Goal: Check status: Check status

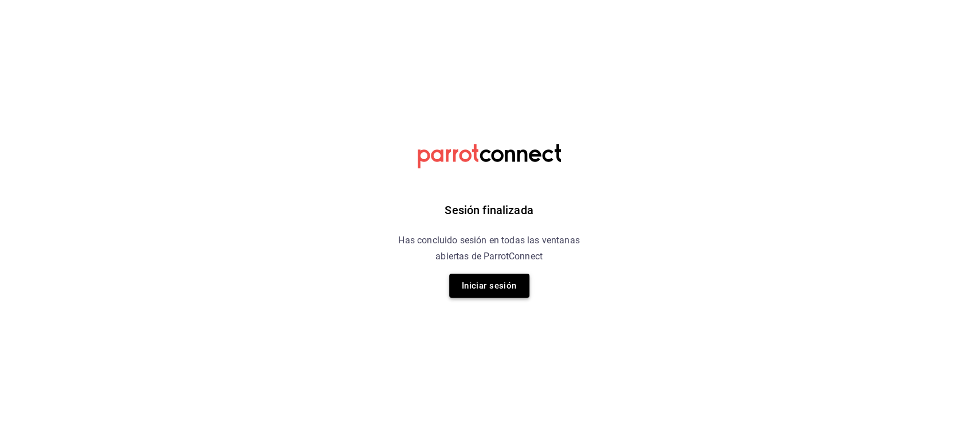
click at [493, 281] on button "Iniciar sesión" at bounding box center [489, 286] width 80 height 24
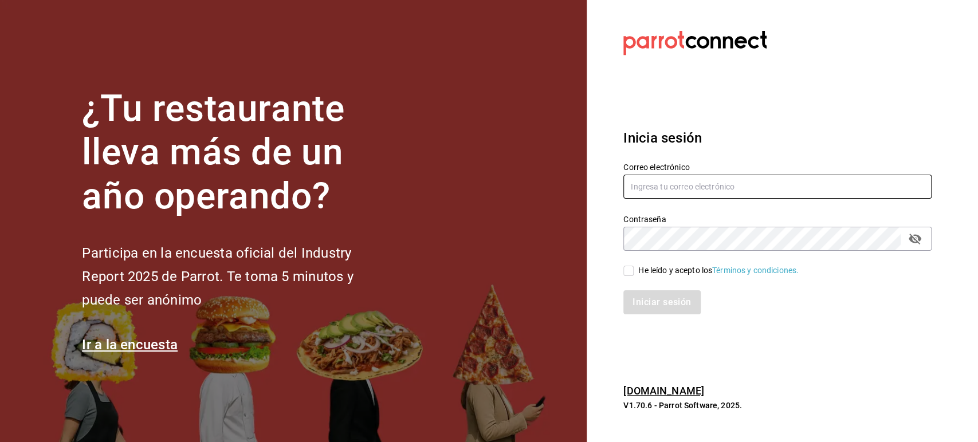
click at [681, 188] on input "text" at bounding box center [777, 187] width 308 height 24
type input "[DOMAIN_NAME][EMAIL_ADDRESS][DOMAIN_NAME]"
click at [626, 277] on div "Iniciar sesión" at bounding box center [771, 296] width 322 height 38
click at [627, 272] on input "He leído y acepto los Términos y condiciones." at bounding box center [628, 271] width 10 height 10
checkbox input "true"
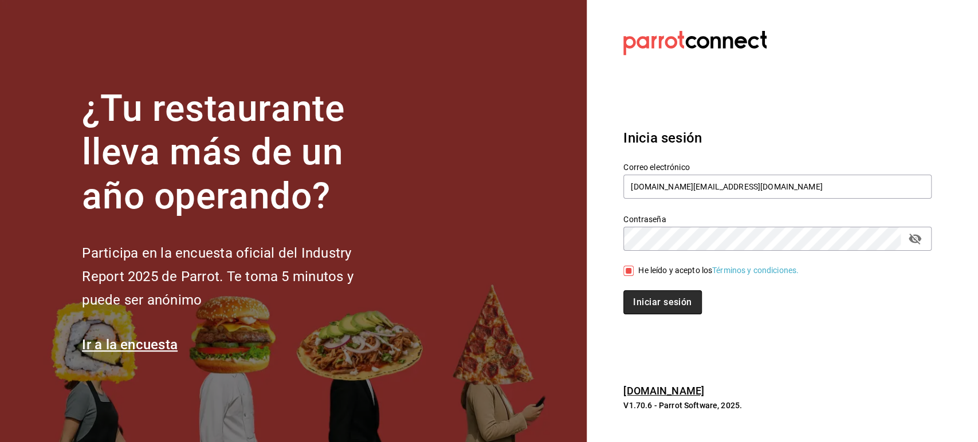
click at [651, 298] on button "Iniciar sesión" at bounding box center [662, 302] width 78 height 24
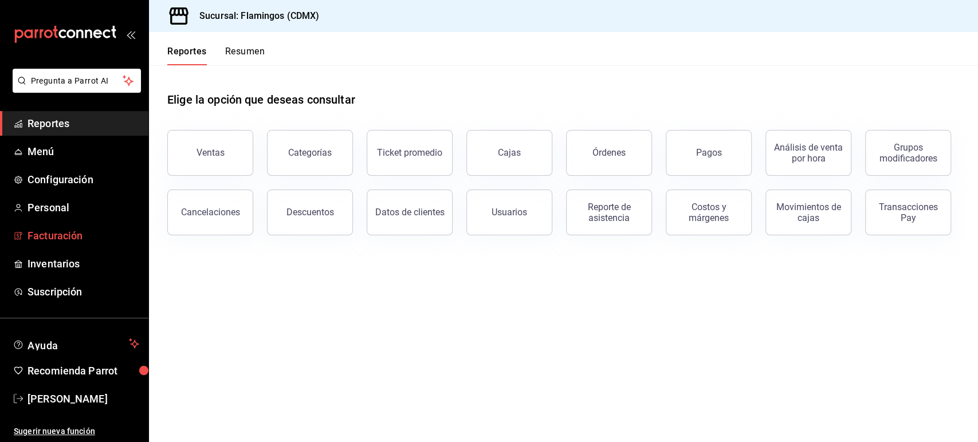
click at [122, 234] on span "Facturación" at bounding box center [83, 235] width 112 height 15
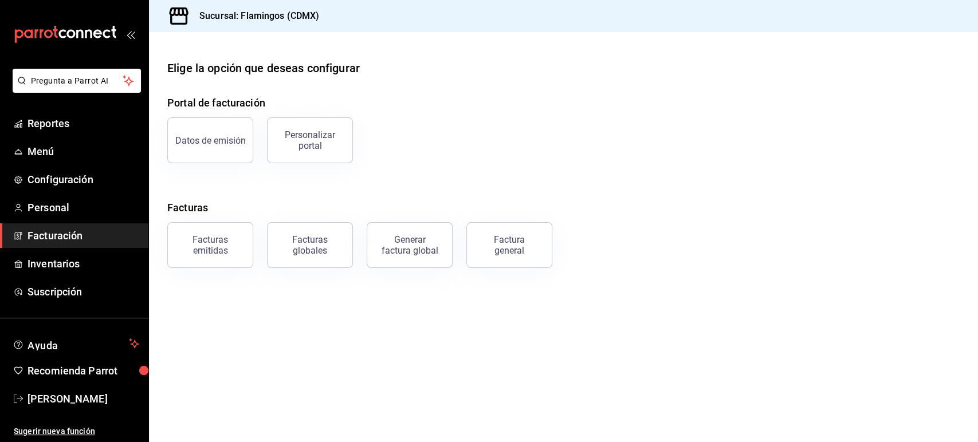
click at [32, 137] on ul "Reportes Menú Configuración Personal Facturación Inventarios Suscripción" at bounding box center [74, 207] width 148 height 193
click at [32, 127] on span "Reportes" at bounding box center [83, 123] width 112 height 15
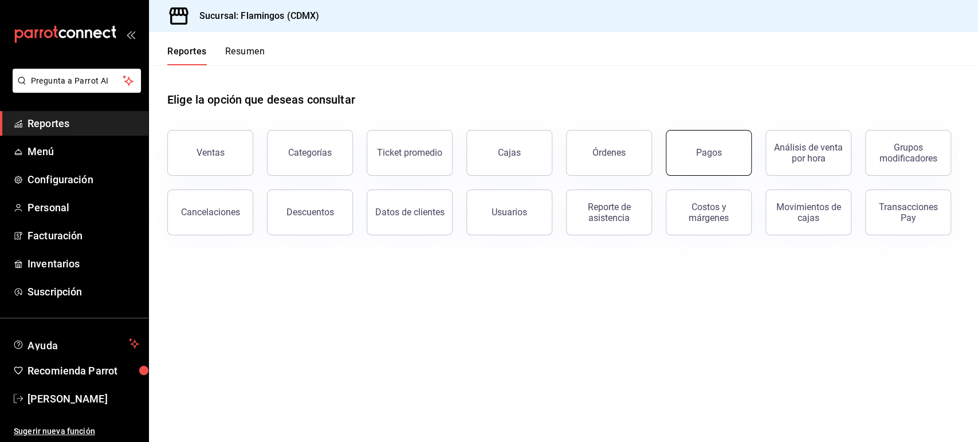
click at [683, 165] on button "Pagos" at bounding box center [709, 153] width 86 height 46
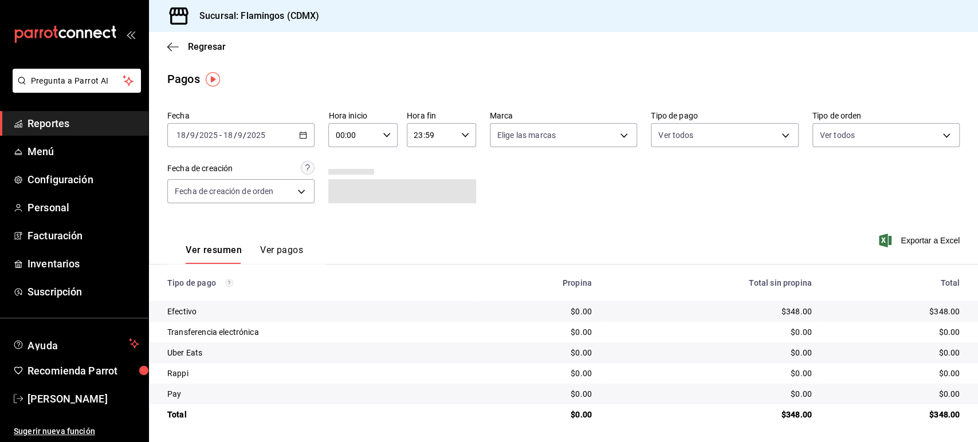
click at [282, 127] on div "2025-09-18 18 / 9 / 2025 - 2025-09-18 18 / 9 / 2025" at bounding box center [240, 135] width 147 height 24
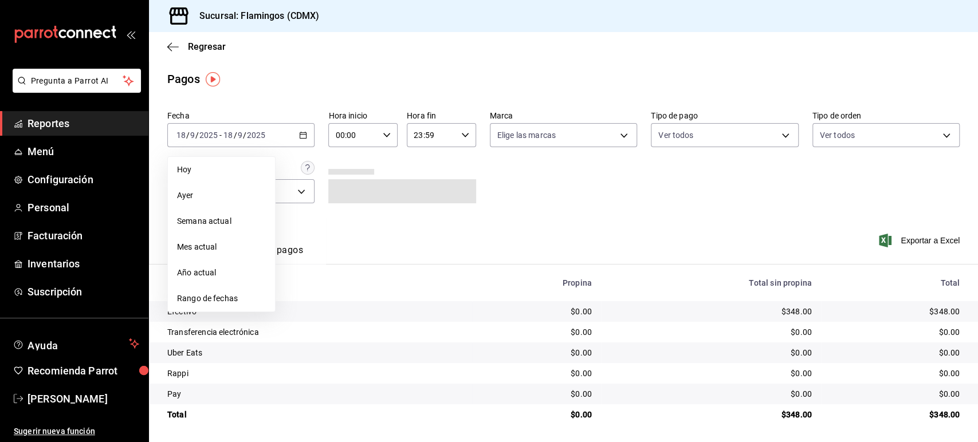
click at [199, 304] on span "Rango de fechas" at bounding box center [221, 299] width 89 height 12
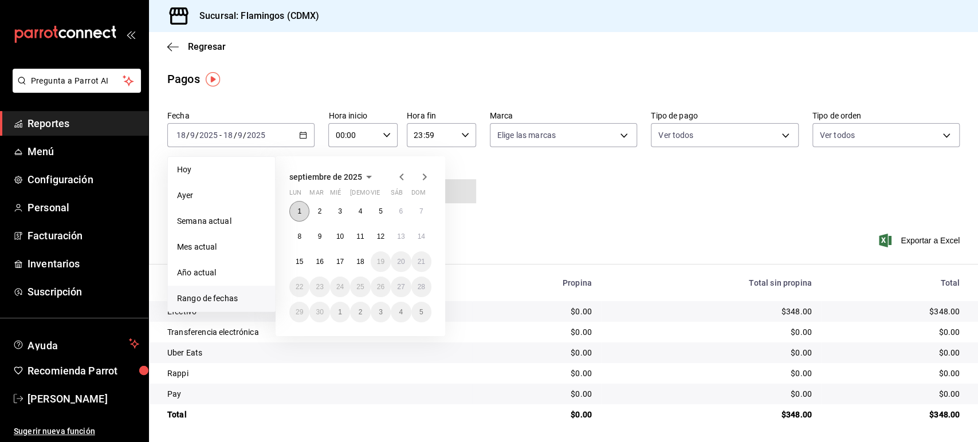
click at [299, 204] on button "1" at bounding box center [299, 211] width 20 height 21
click at [355, 263] on button "18" at bounding box center [360, 262] width 20 height 21
click at [296, 214] on button "1" at bounding box center [299, 211] width 20 height 21
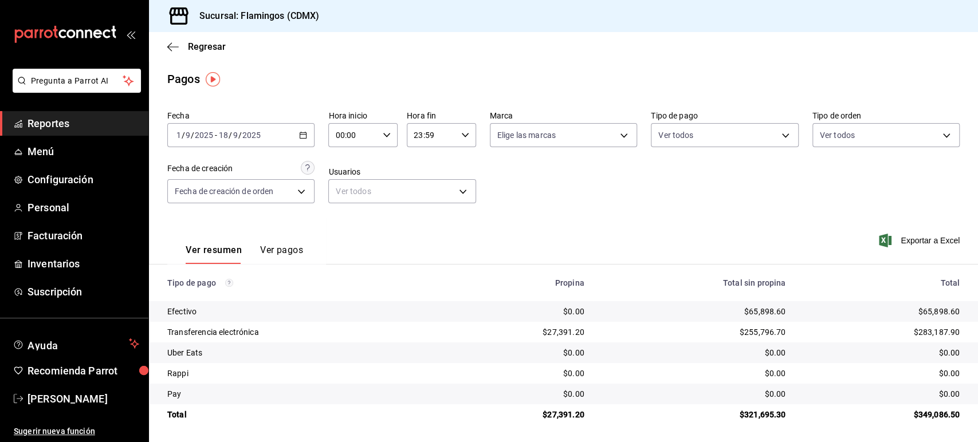
scroll to position [1, 0]
click at [277, 256] on button "Ver pagos" at bounding box center [281, 252] width 43 height 19
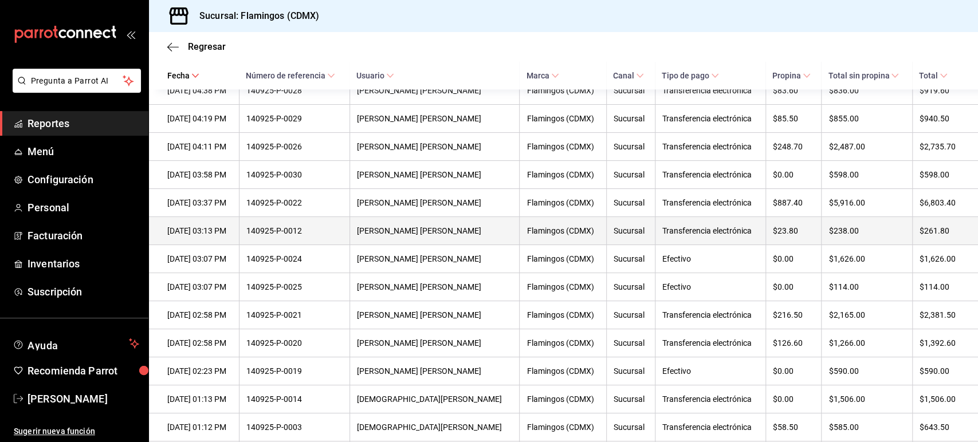
scroll to position [819, 0]
